Goal: Answer question/provide support: Answer question/provide support

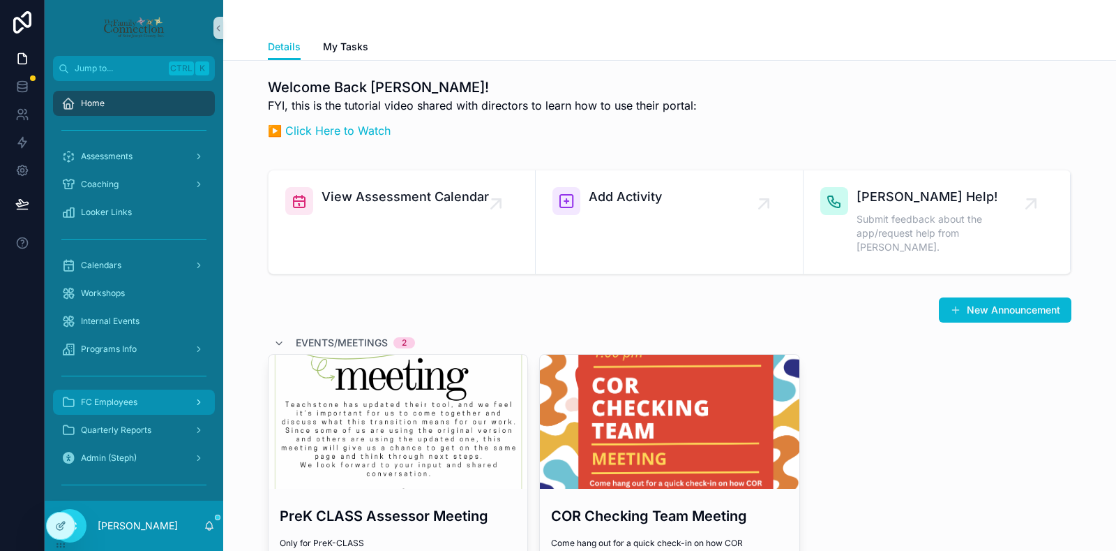
click at [144, 398] on div "FC Employees" at bounding box center [133, 402] width 145 height 22
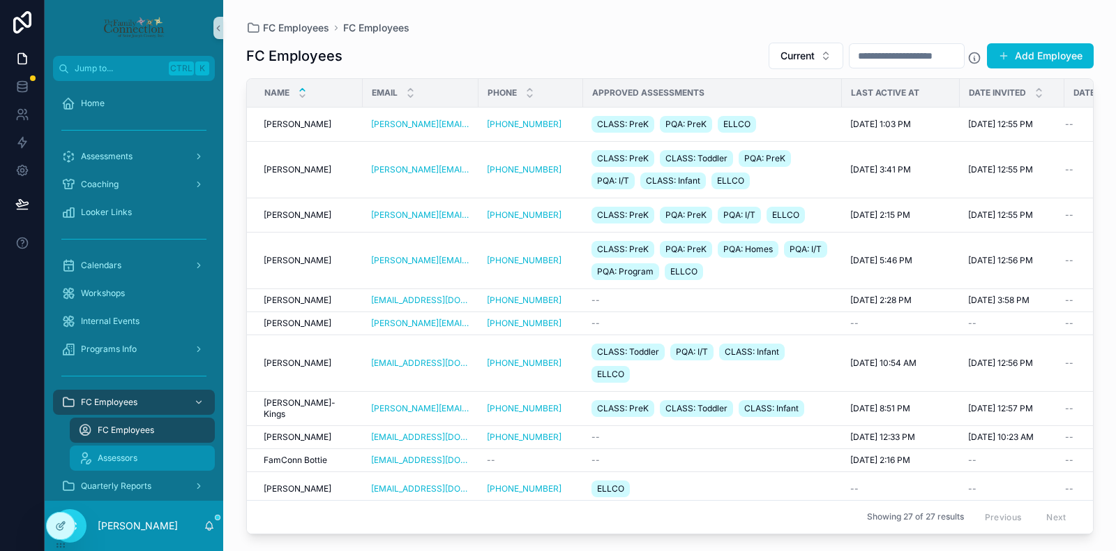
click at [143, 454] on div "Assessors" at bounding box center [142, 458] width 128 height 22
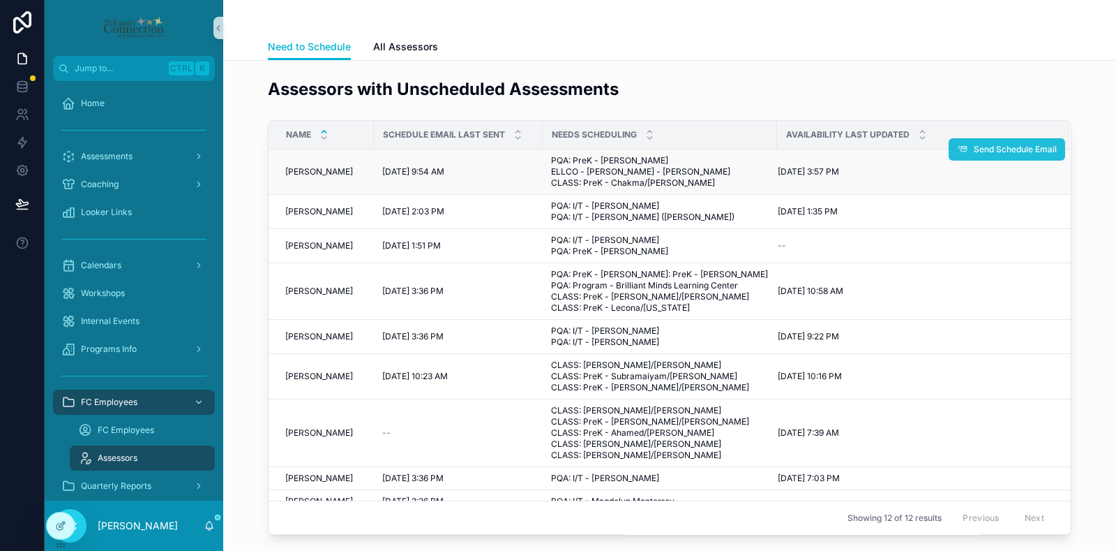
click at [1018, 147] on span "Send Schedule Email" at bounding box center [1015, 149] width 83 height 11
click at [307, 177] on span "[PERSON_NAME]" at bounding box center [319, 171] width 68 height 11
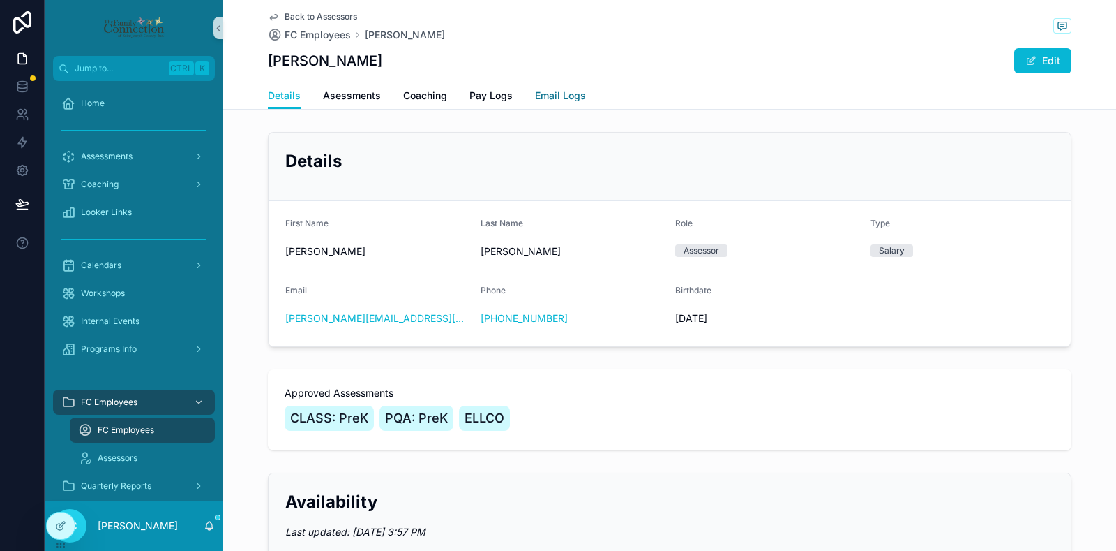
click at [563, 93] on span "Email Logs" at bounding box center [560, 96] width 51 height 14
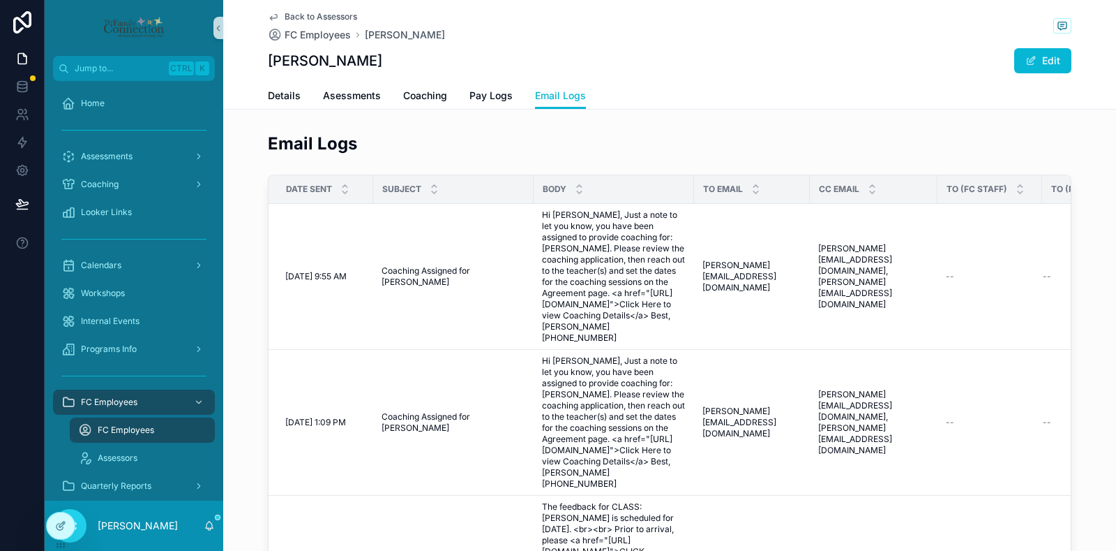
click at [837, 119] on div "Back to Assessors FC Employees Amy Heller Amy Heller Edit Email Logs Details As…" at bounding box center [669, 342] width 893 height 684
click at [747, 59] on div "Amy Heller Edit" at bounding box center [670, 60] width 804 height 27
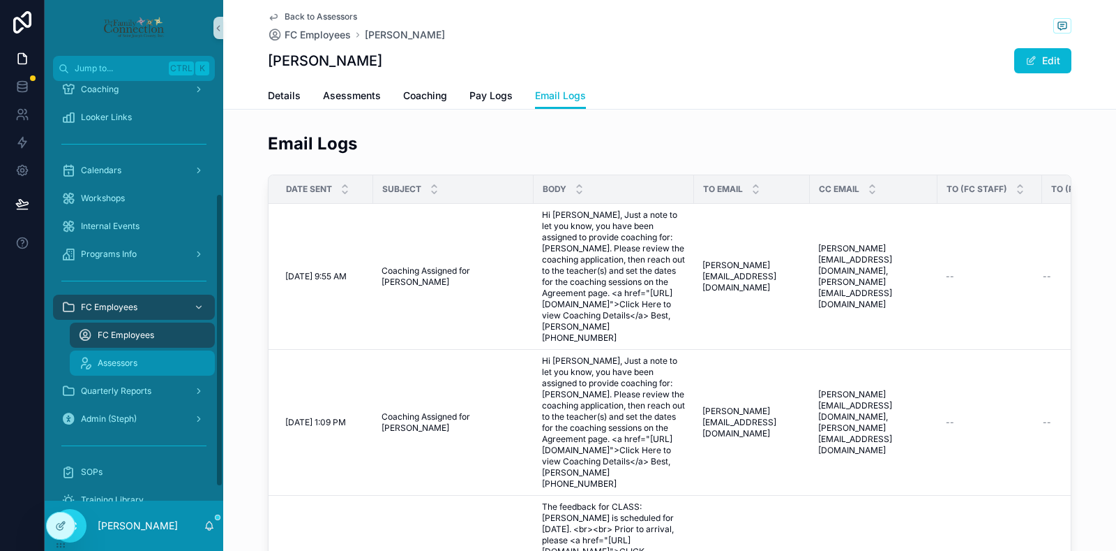
scroll to position [179, 0]
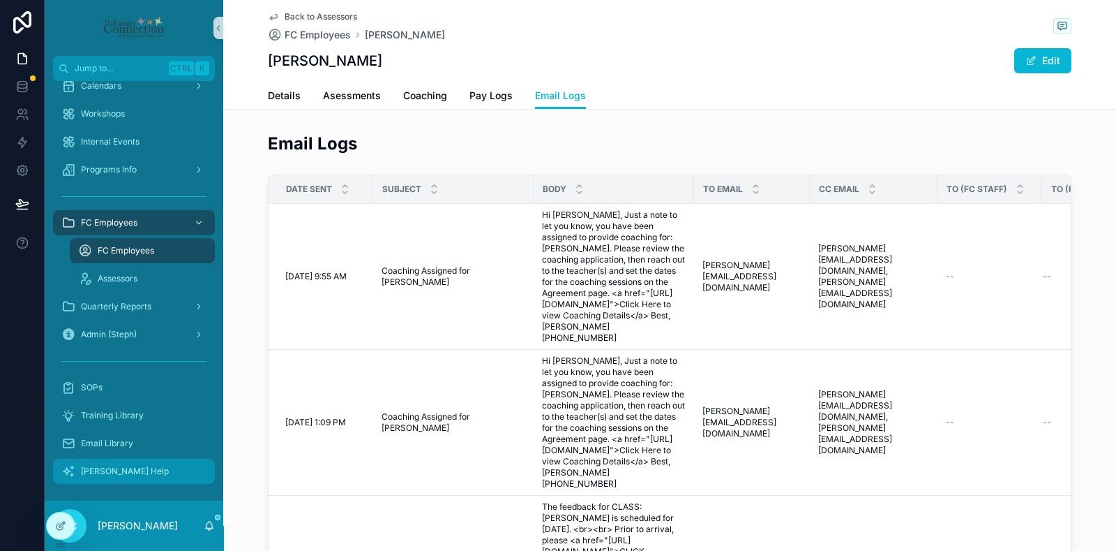
click at [132, 472] on div "[PERSON_NAME] Help" at bounding box center [133, 471] width 145 height 22
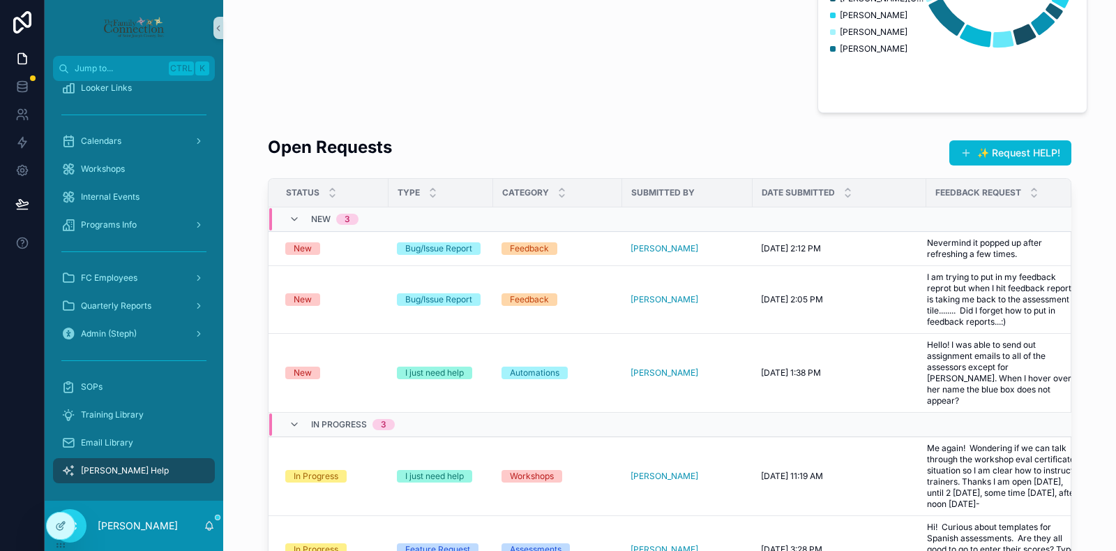
scroll to position [348, 0]
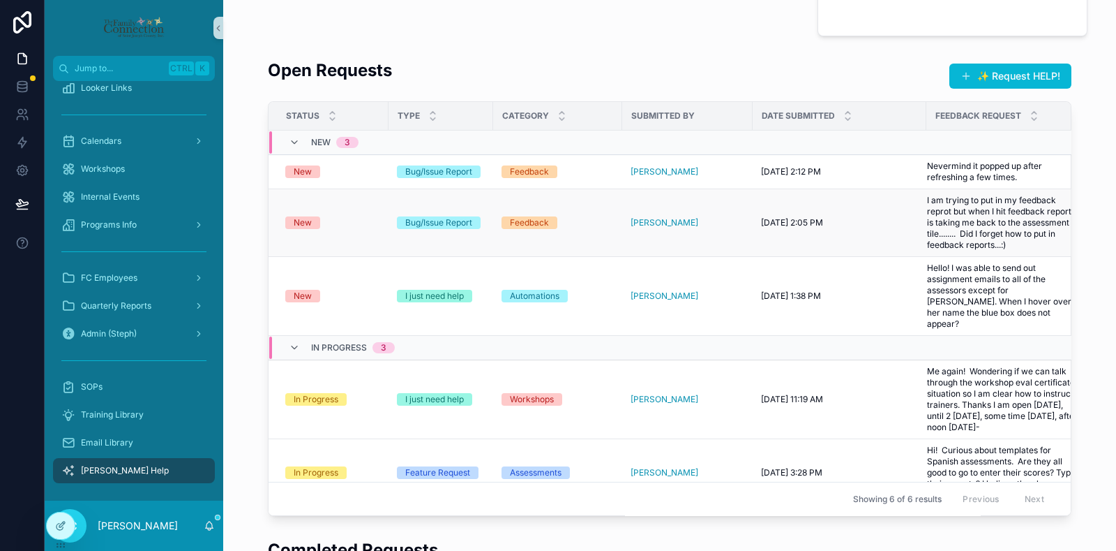
click at [332, 225] on div "New" at bounding box center [332, 222] width 95 height 13
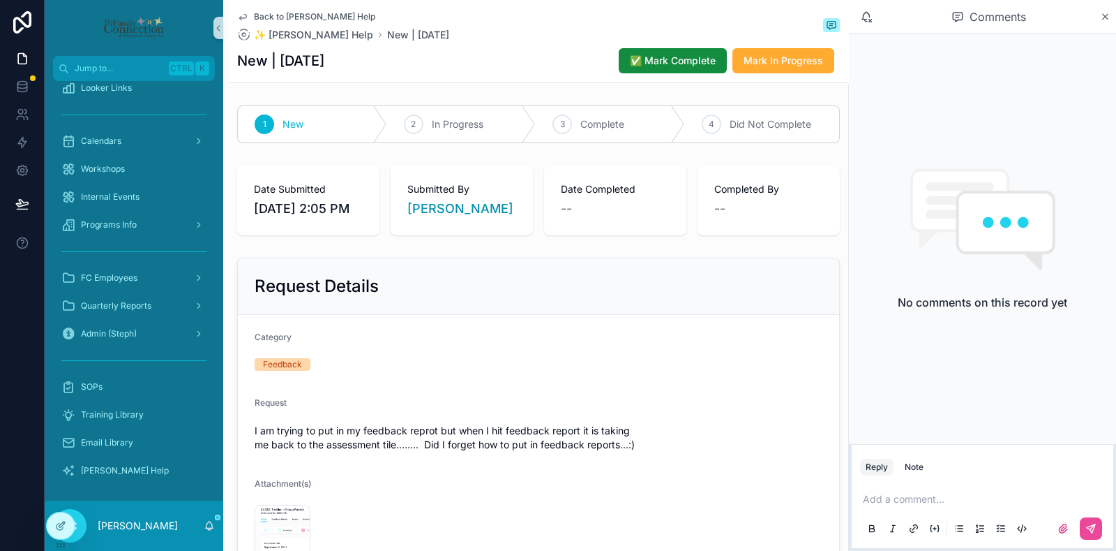
click at [912, 495] on p "scrollable content" at bounding box center [985, 499] width 245 height 14
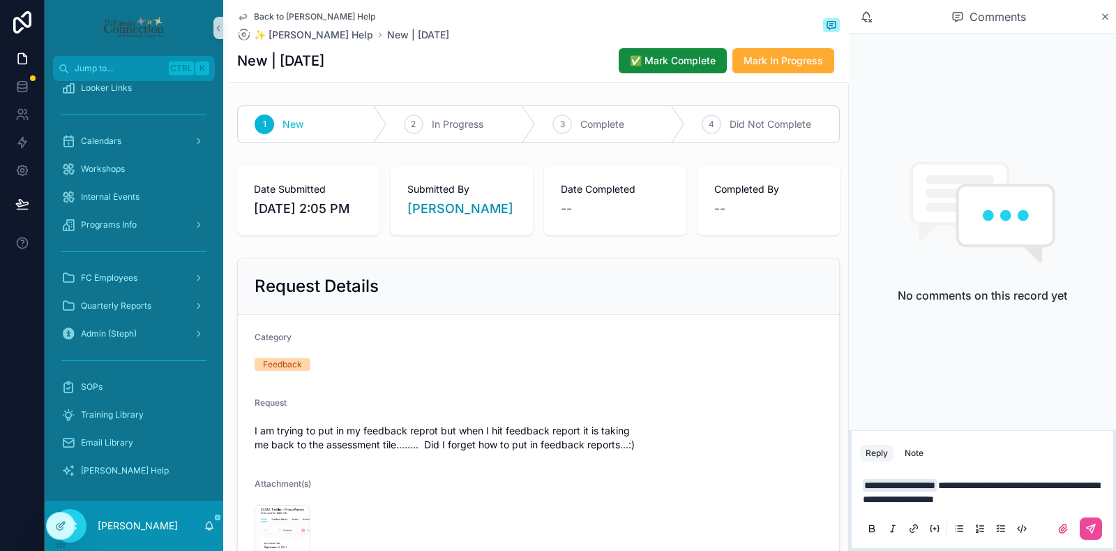
drag, startPoint x: 1098, startPoint y: 535, endPoint x: 1072, endPoint y: 500, distance: 43.4
click at [1095, 535] on button "scrollable content" at bounding box center [1091, 528] width 22 height 22
